Goal: Find specific page/section: Find specific page/section

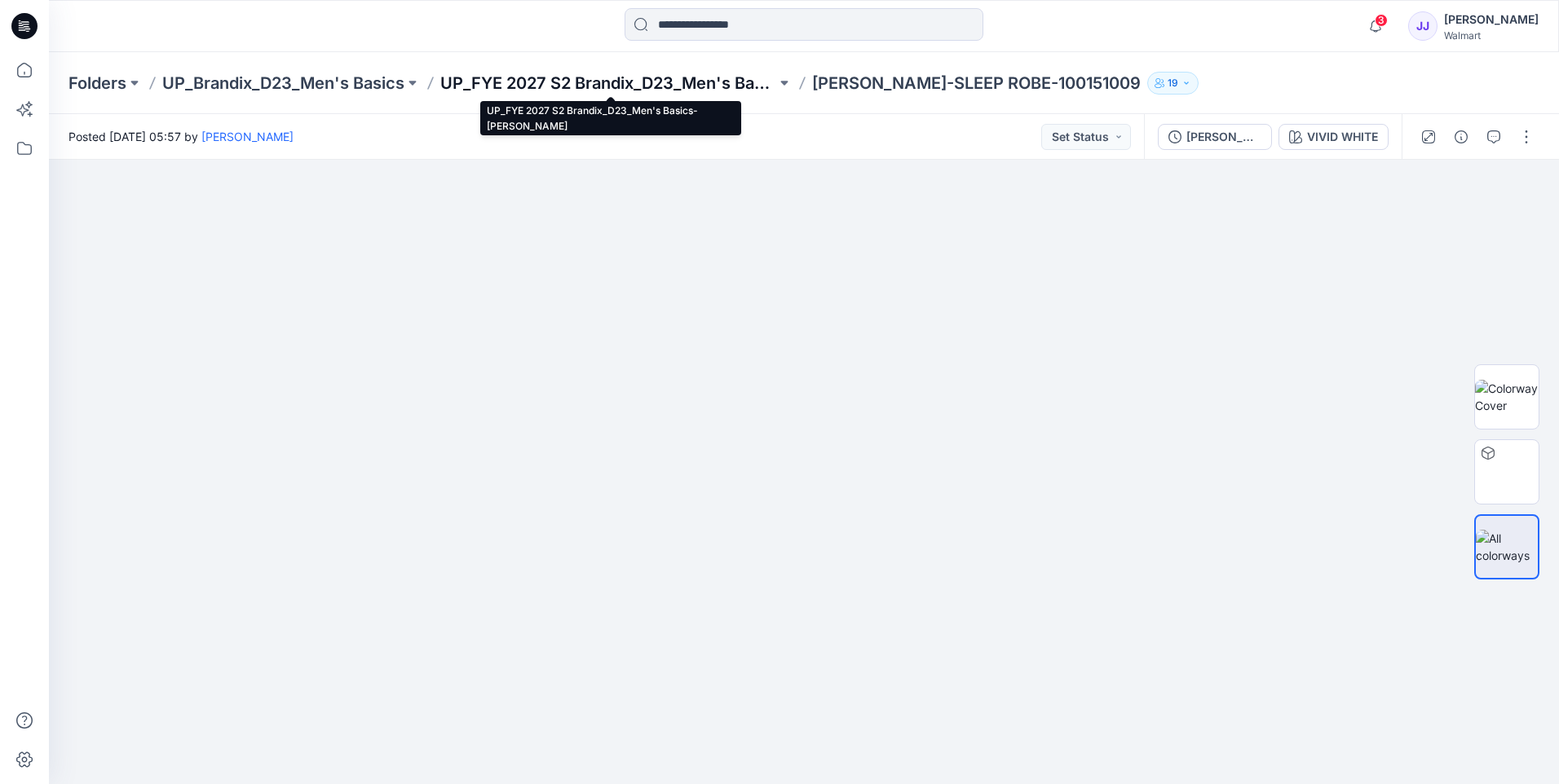
click at [703, 81] on p "UP_FYE 2027 S2 Brandix_D23_Men's Basics- [PERSON_NAME]" at bounding box center [607, 83] width 336 height 23
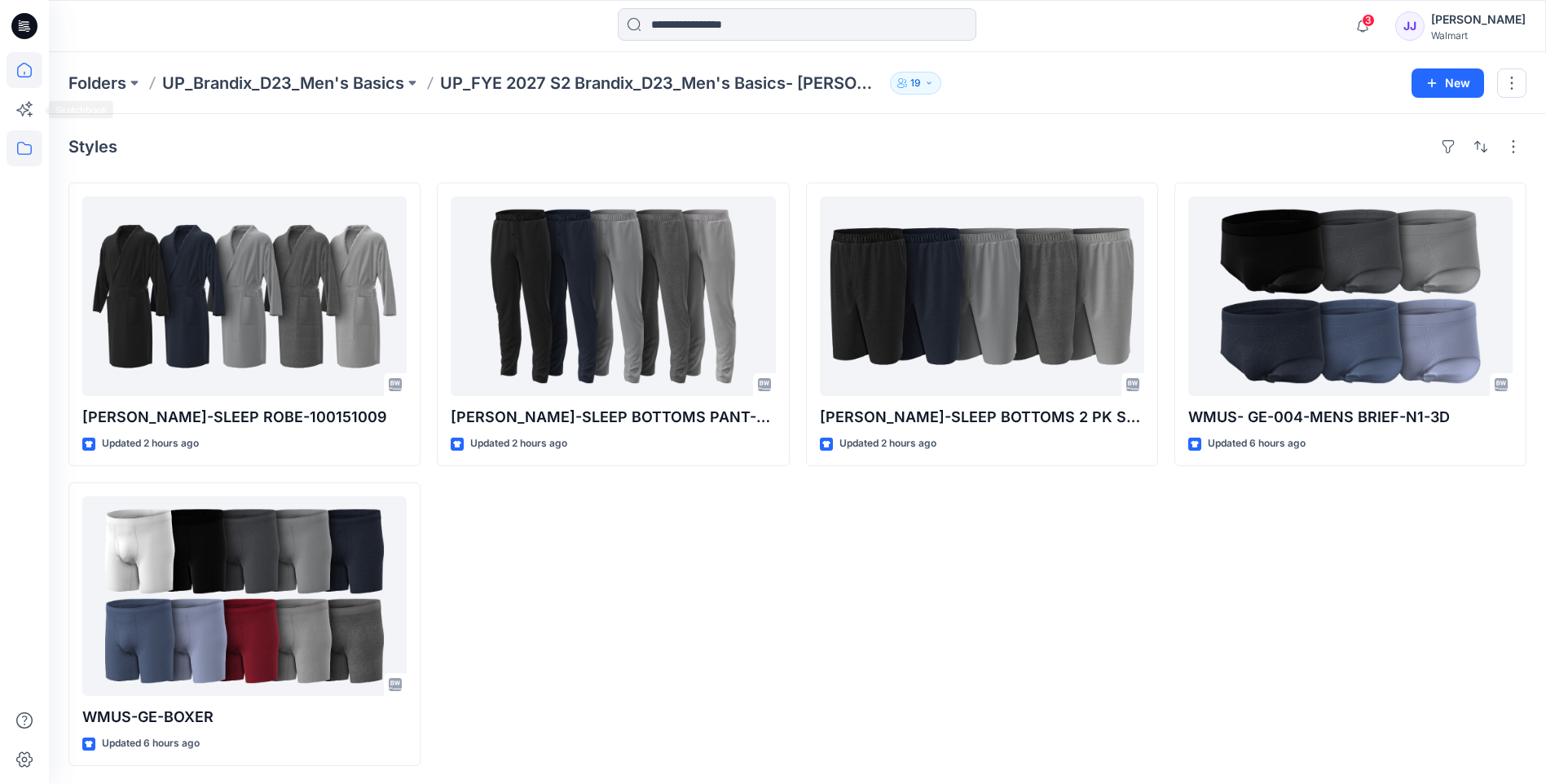
click at [33, 69] on icon at bounding box center [25, 70] width 36 height 36
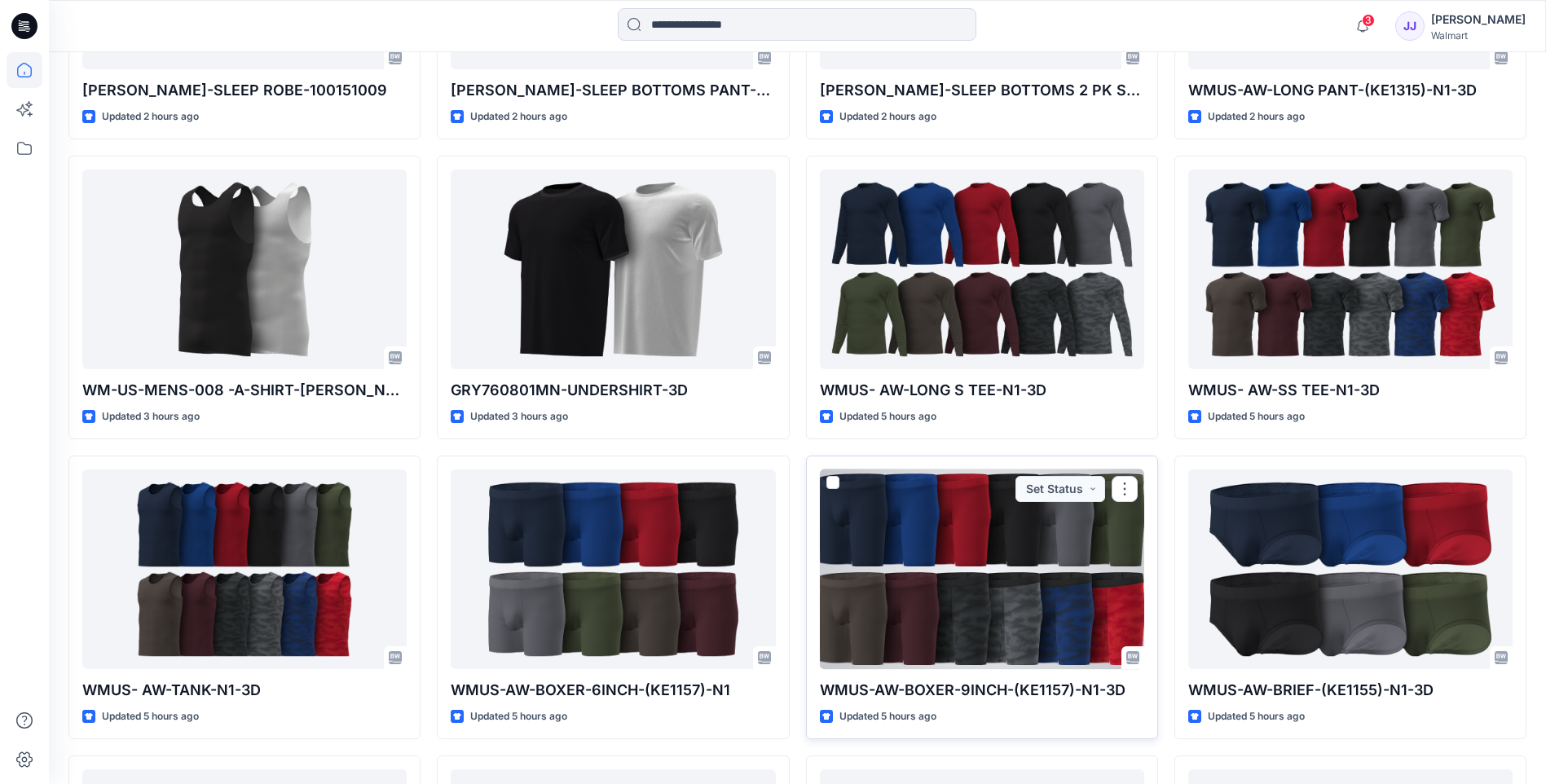
scroll to position [1060, 0]
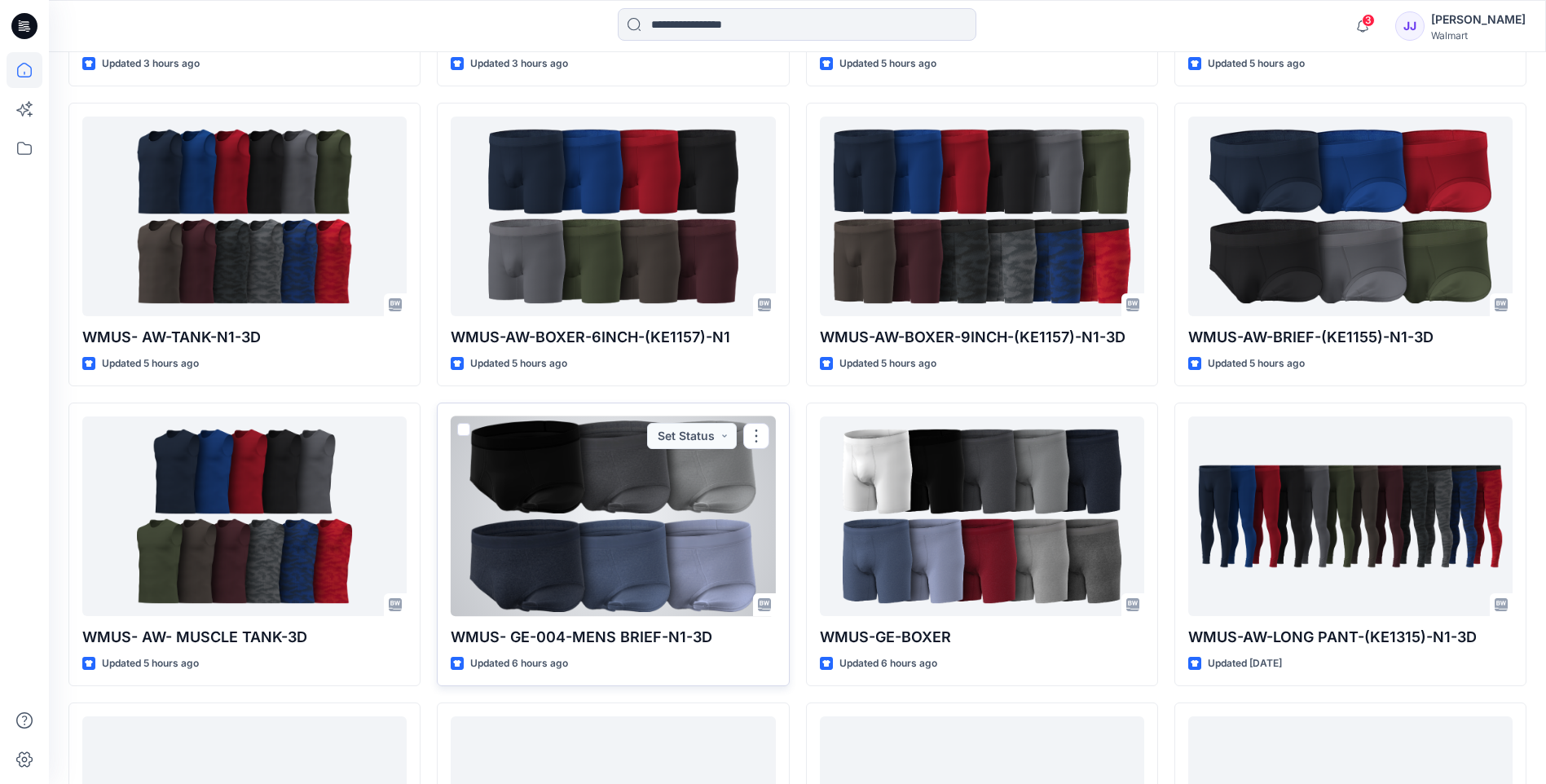
click at [584, 562] on div at bounding box center [613, 517] width 325 height 200
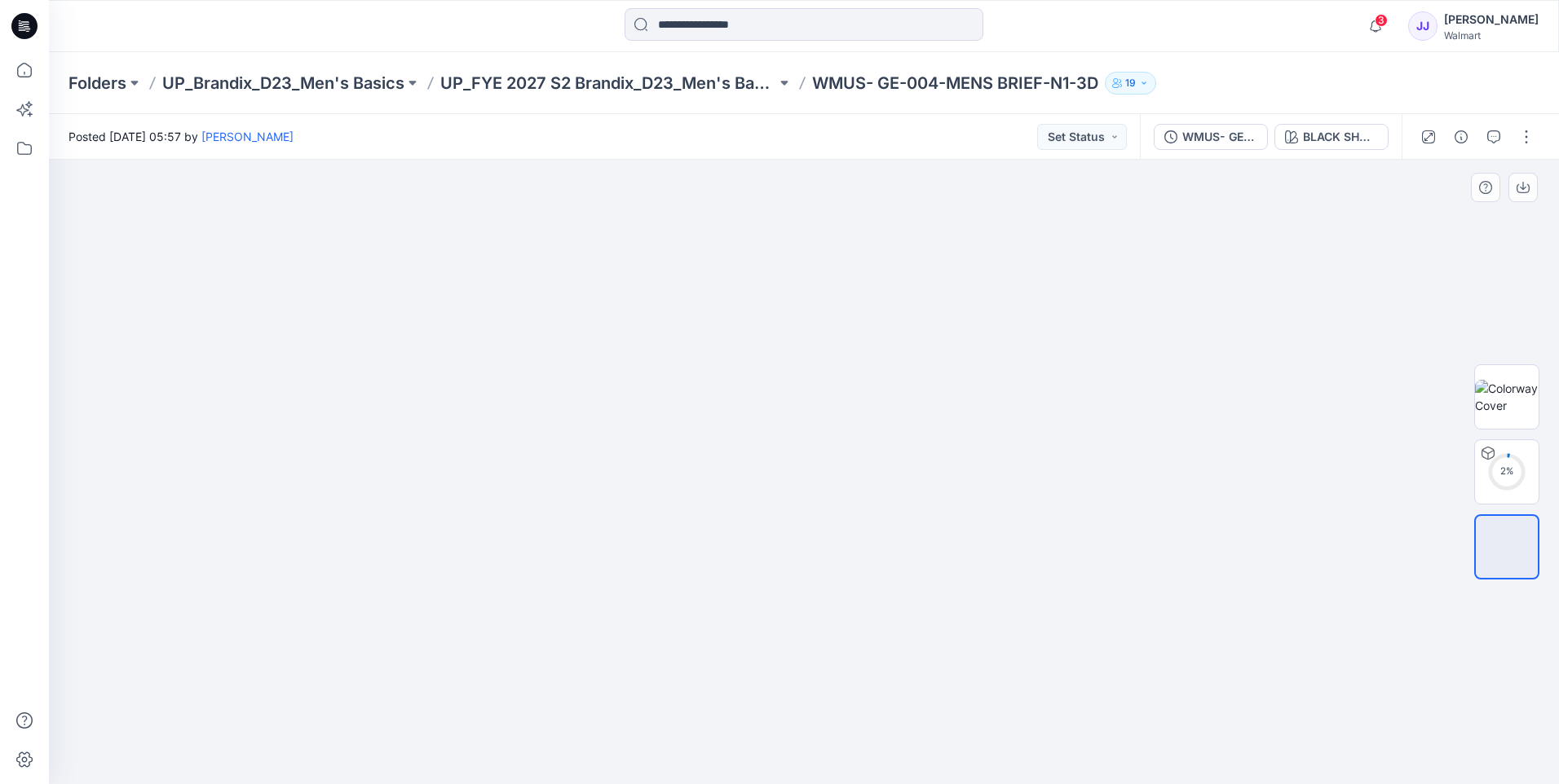
click at [237, 585] on div at bounding box center [804, 472] width 1510 height 624
click at [1302, 141] on button "BLACK SHOOT" at bounding box center [1331, 137] width 114 height 26
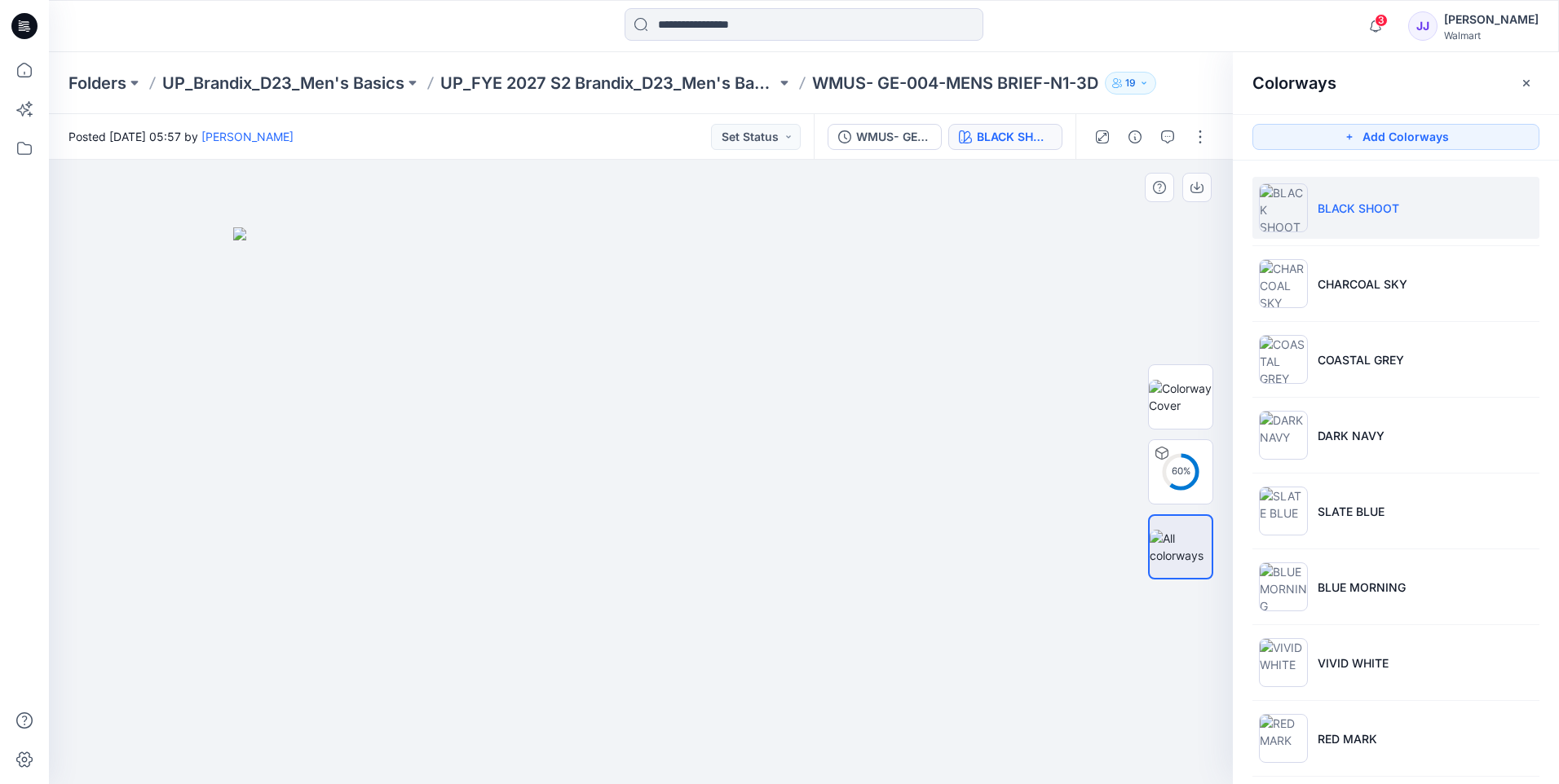
click at [1195, 210] on div at bounding box center [641, 472] width 1184 height 624
drag, startPoint x: 1097, startPoint y: 332, endPoint x: 1123, endPoint y: 325, distance: 26.9
click at [1100, 332] on div at bounding box center [641, 472] width 1184 height 624
click at [1525, 88] on icon "button" at bounding box center [1526, 83] width 13 height 13
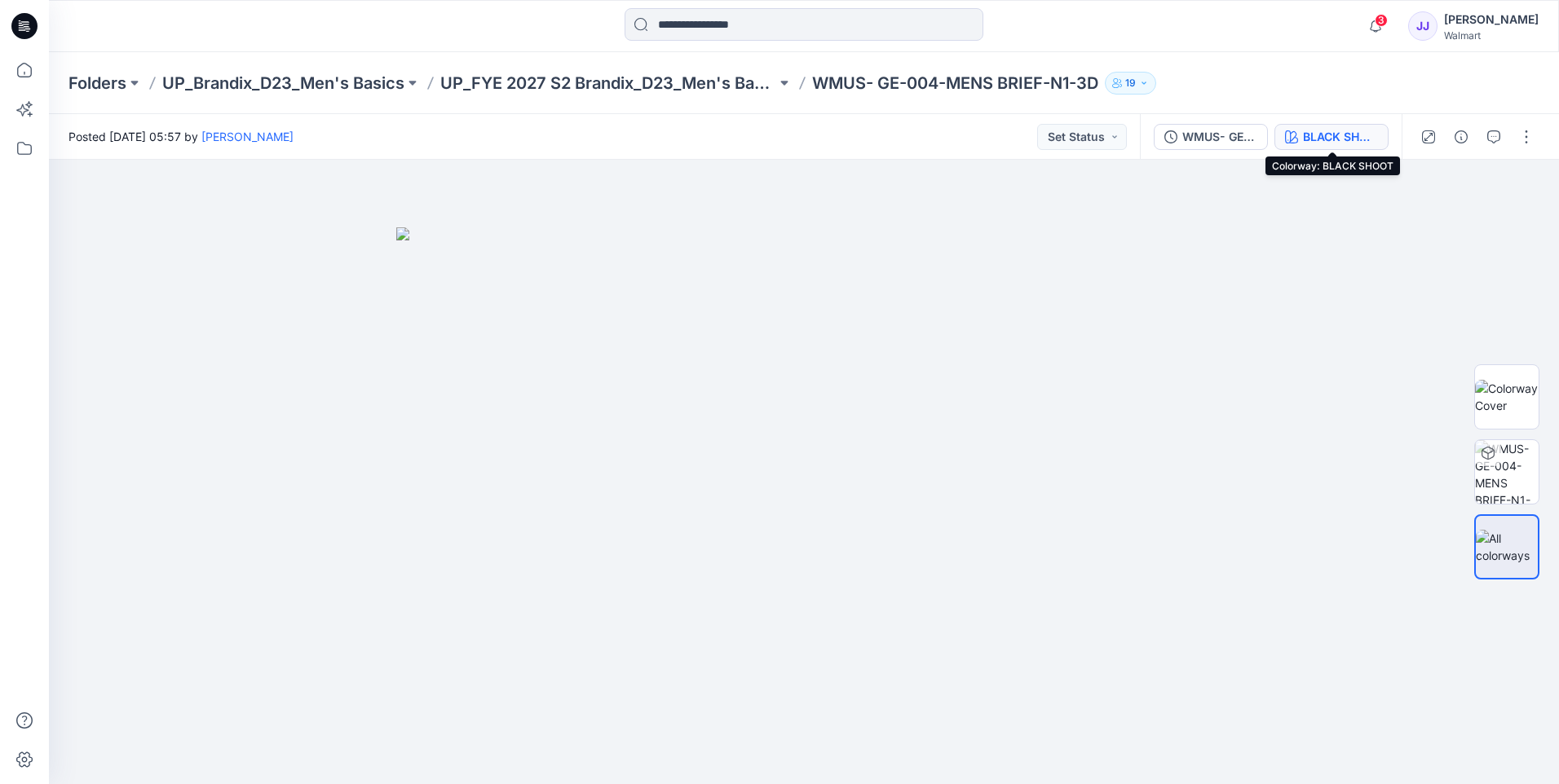
click at [1348, 142] on div "BLACK SHOOT" at bounding box center [1340, 136] width 75 height 18
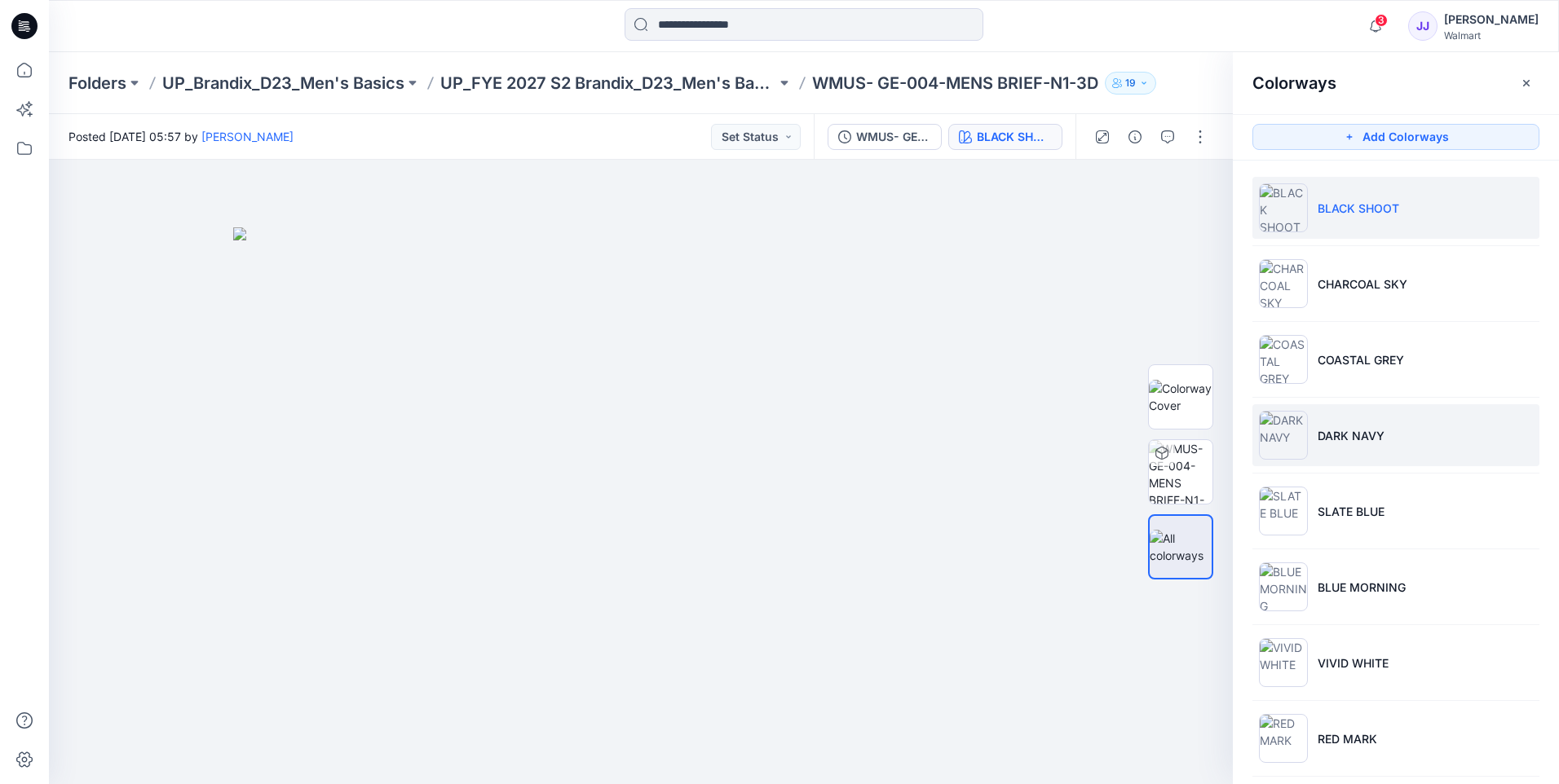
scroll to position [167, 0]
